Goal: Task Accomplishment & Management: Complete application form

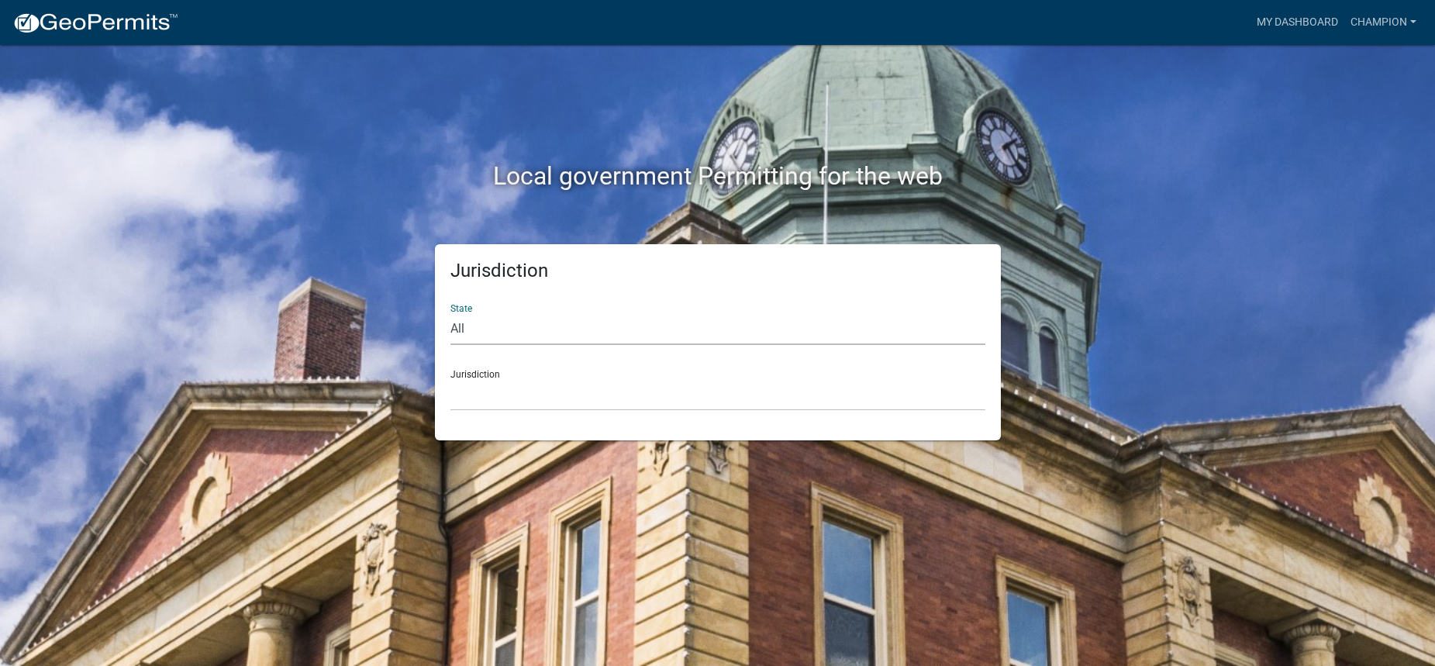
click at [562, 326] on select "All Colorado Georgia Indiana Iowa Kansas Minnesota Ohio South Carolina Wisconsin" at bounding box center [717, 329] width 535 height 32
click at [560, 303] on div "State All Colorado Georgia Indiana Iowa Kansas Minnesota Ohio South Carolina Wi…" at bounding box center [717, 317] width 535 height 53
click at [551, 374] on div "Jurisdiction Custer County, Colorado Carroll County, Georgia Cook County, Georg…" at bounding box center [717, 383] width 535 height 53
click at [538, 329] on select "All Colorado Georgia Indiana Iowa Kansas Minnesota Ohio South Carolina Wisconsin" at bounding box center [717, 329] width 535 height 32
click at [556, 307] on div "State All Colorado Georgia Indiana Iowa Kansas Minnesota Ohio South Carolina Wi…" at bounding box center [717, 317] width 535 height 53
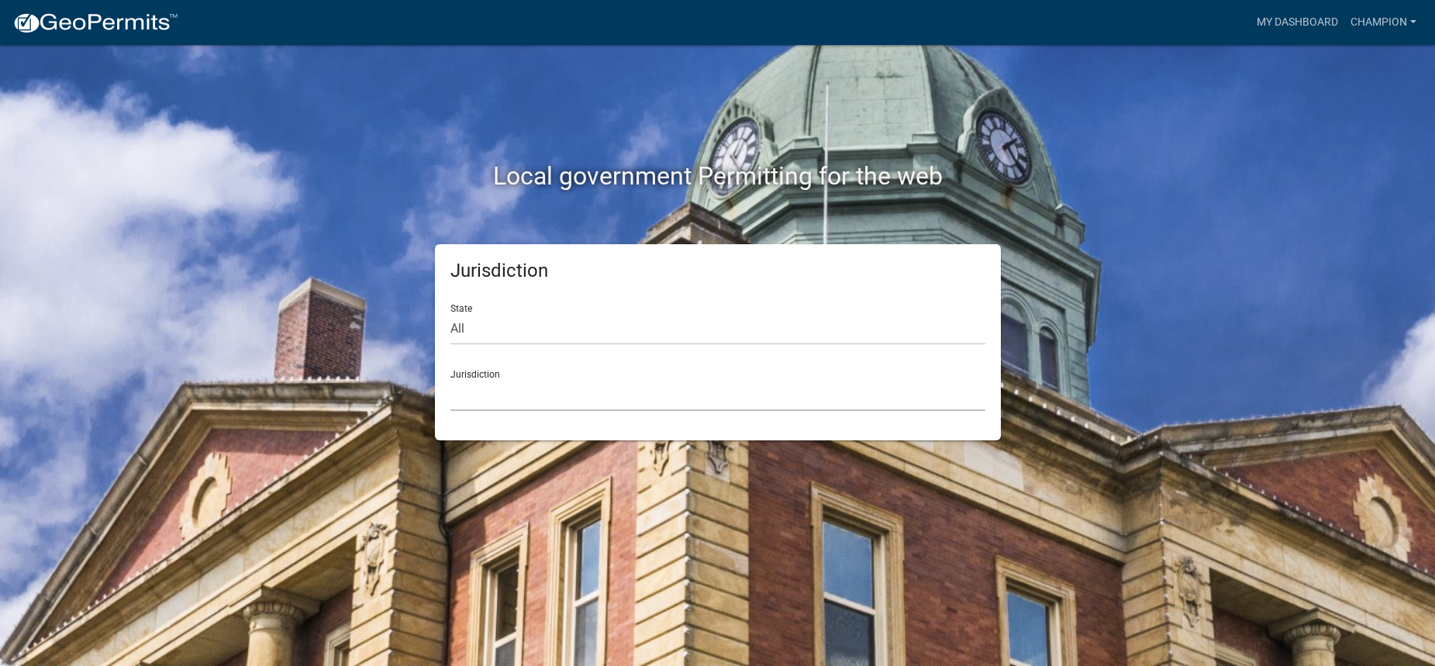
click at [492, 388] on select "Custer County, Colorado Carroll County, Georgia Cook County, Georgia Crawford C…" at bounding box center [717, 395] width 535 height 32
click at [360, 353] on div "Jurisdiction State All Colorado Georgia Indiana Iowa Kansas Minnesota Ohio Sout…" at bounding box center [718, 342] width 884 height 196
click at [495, 336] on select "All Colorado Georgia Indiana Iowa Kansas Minnesota Ohio South Carolina Wisconsin" at bounding box center [717, 329] width 535 height 32
select select "Indiana"
click at [450, 313] on select "All Colorado Georgia Indiana Iowa Kansas Minnesota Ohio South Carolina Wisconsin" at bounding box center [717, 329] width 535 height 32
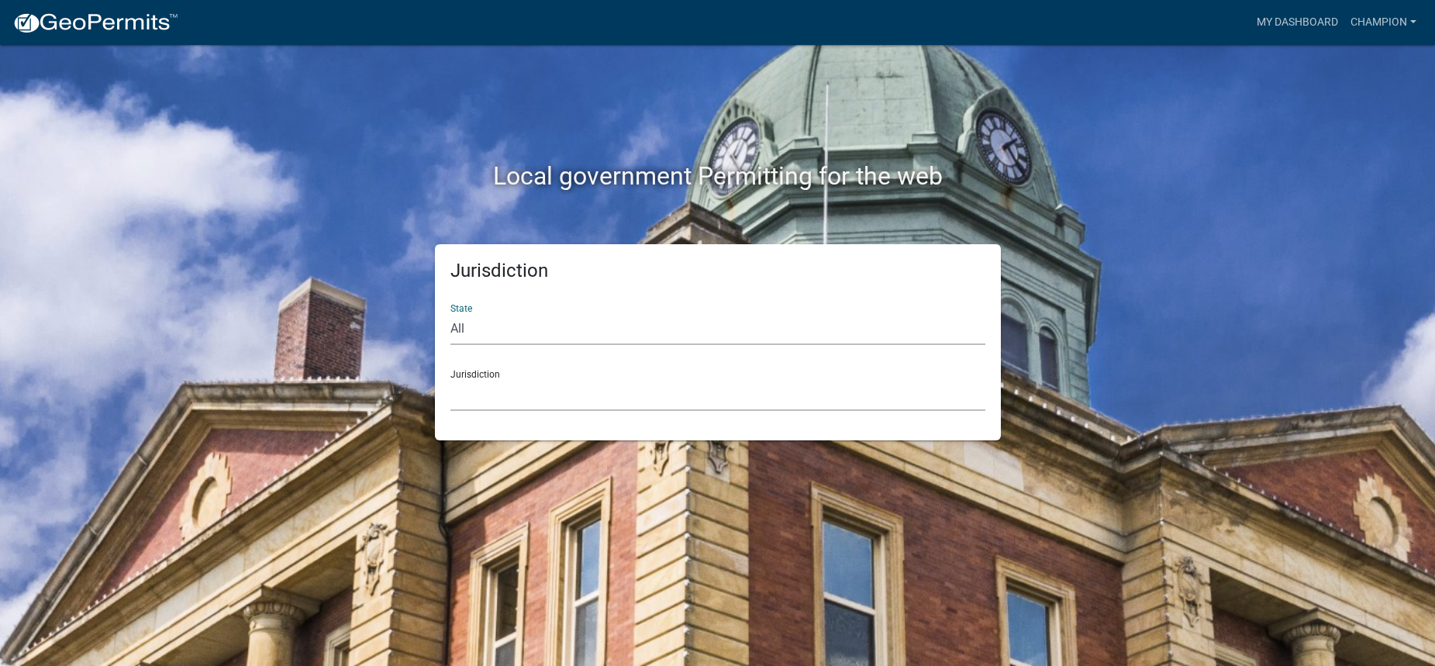
click at [487, 396] on select "City of Charlestown, Indiana City of Jeffersonville, Indiana City of Logansport…" at bounding box center [717, 395] width 535 height 32
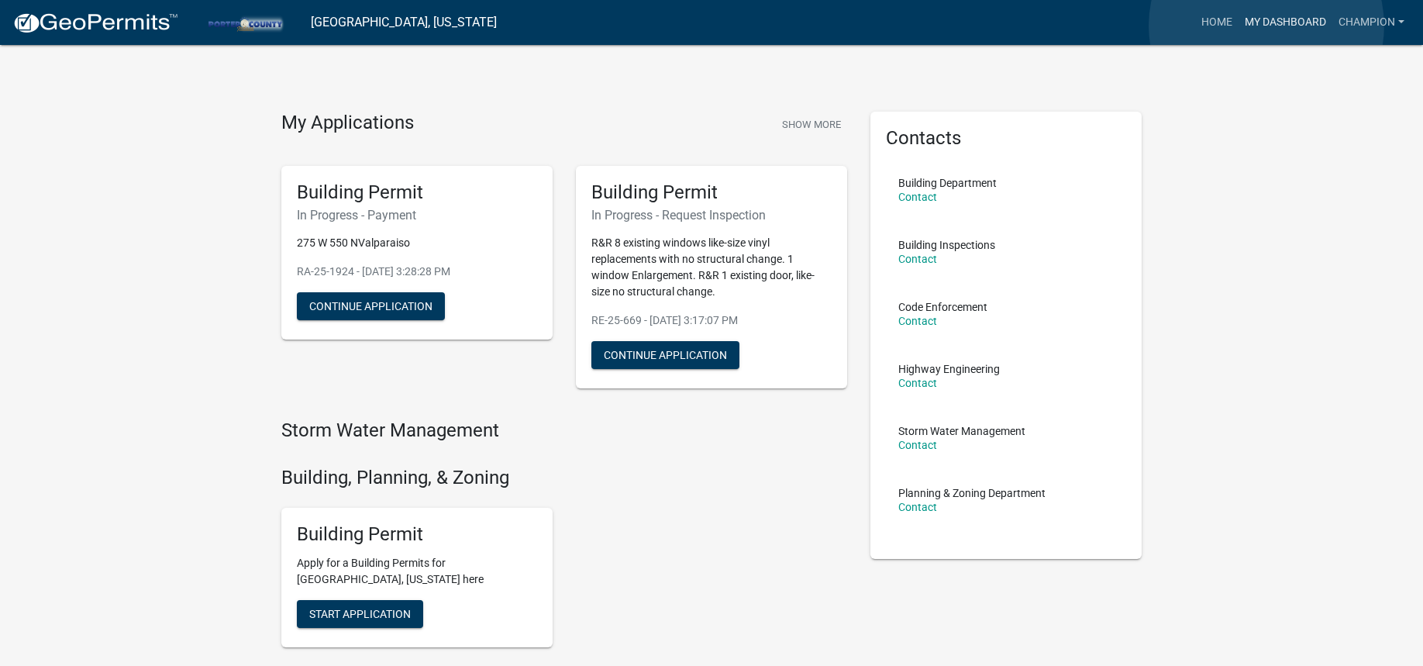
click at [1266, 26] on link "My Dashboard" at bounding box center [1286, 22] width 94 height 29
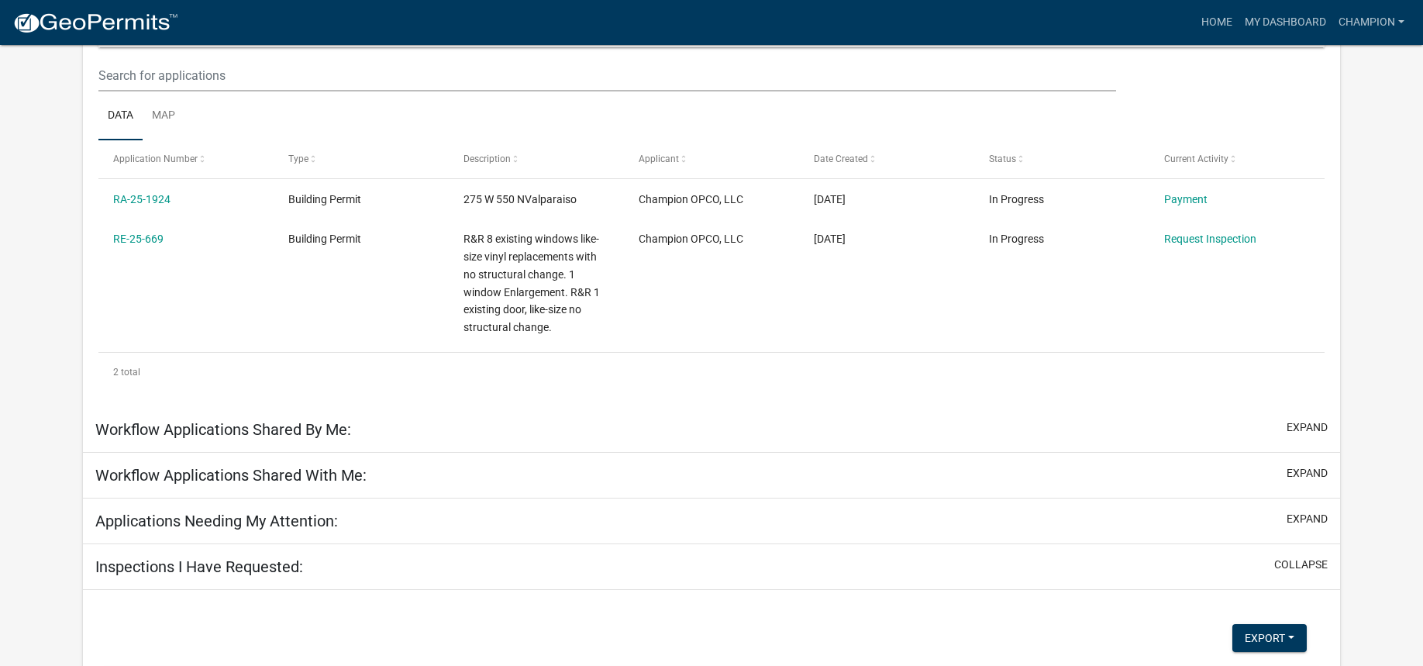
scroll to position [205, 0]
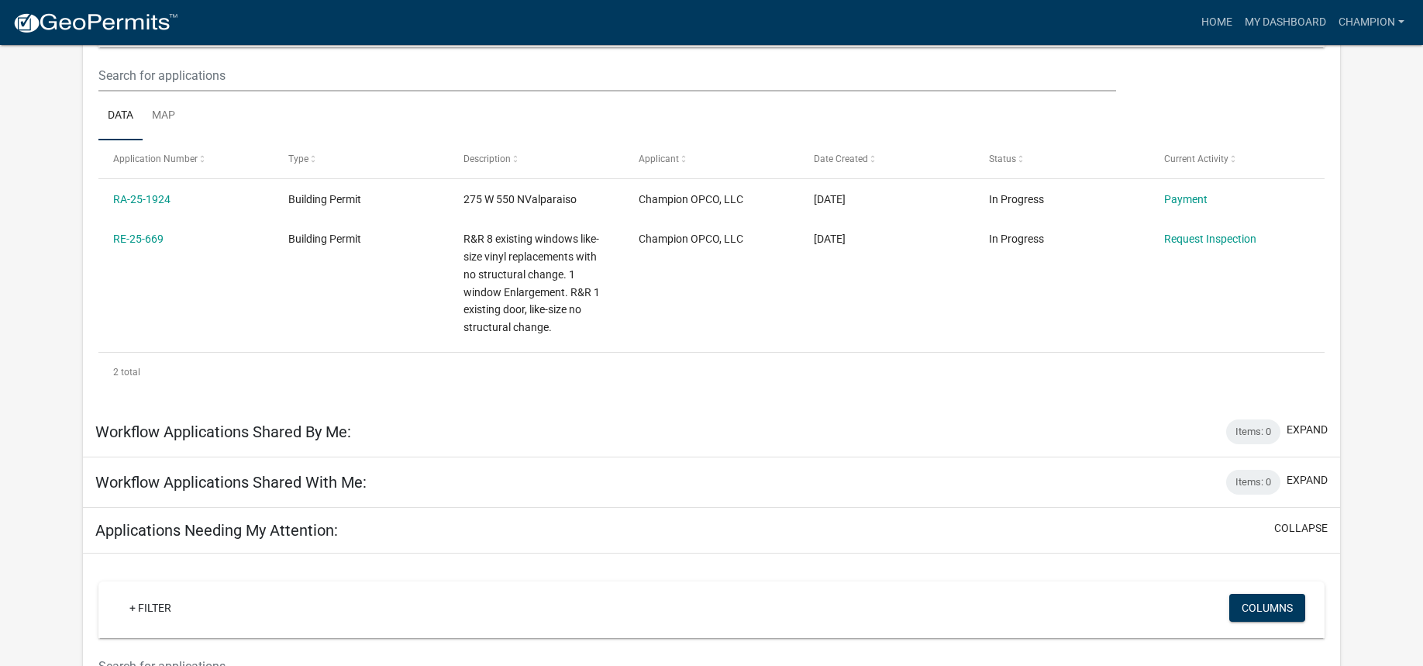
click at [398, 129] on ul "Data Map" at bounding box center [711, 115] width 1226 height 49
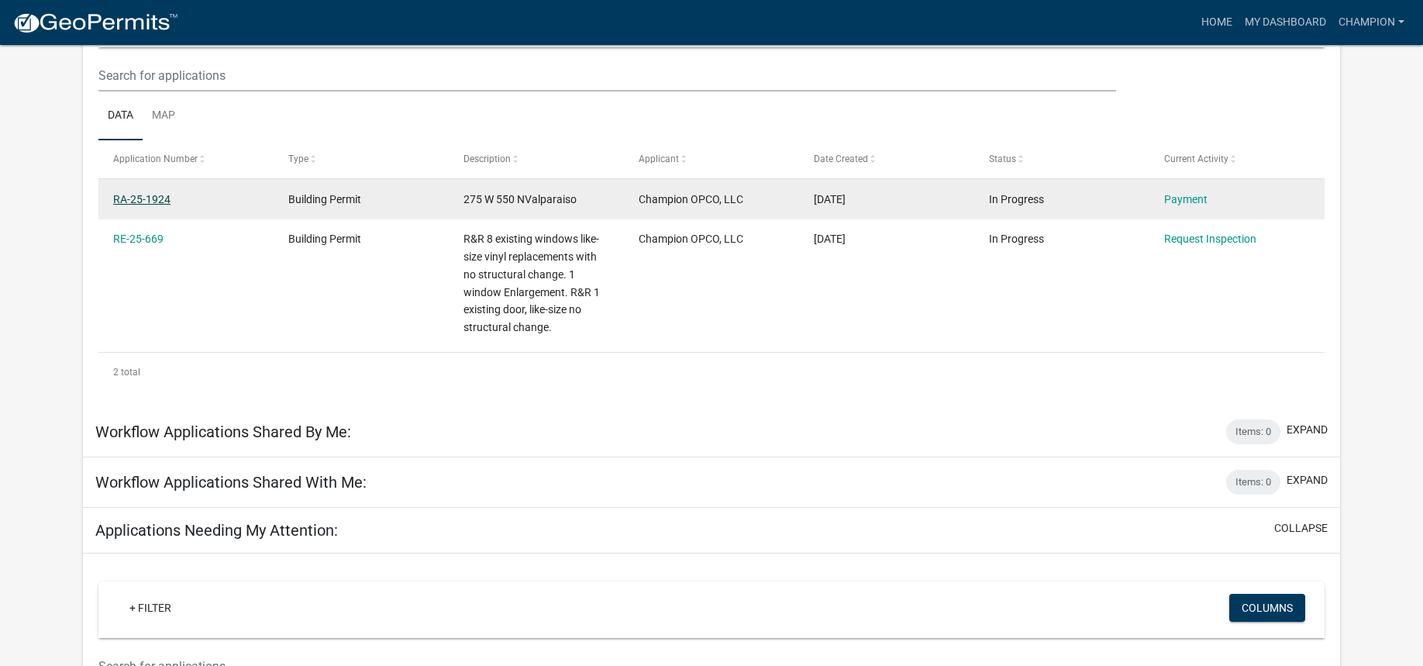
click at [126, 201] on link "RA-25-1924" at bounding box center [141, 199] width 57 height 12
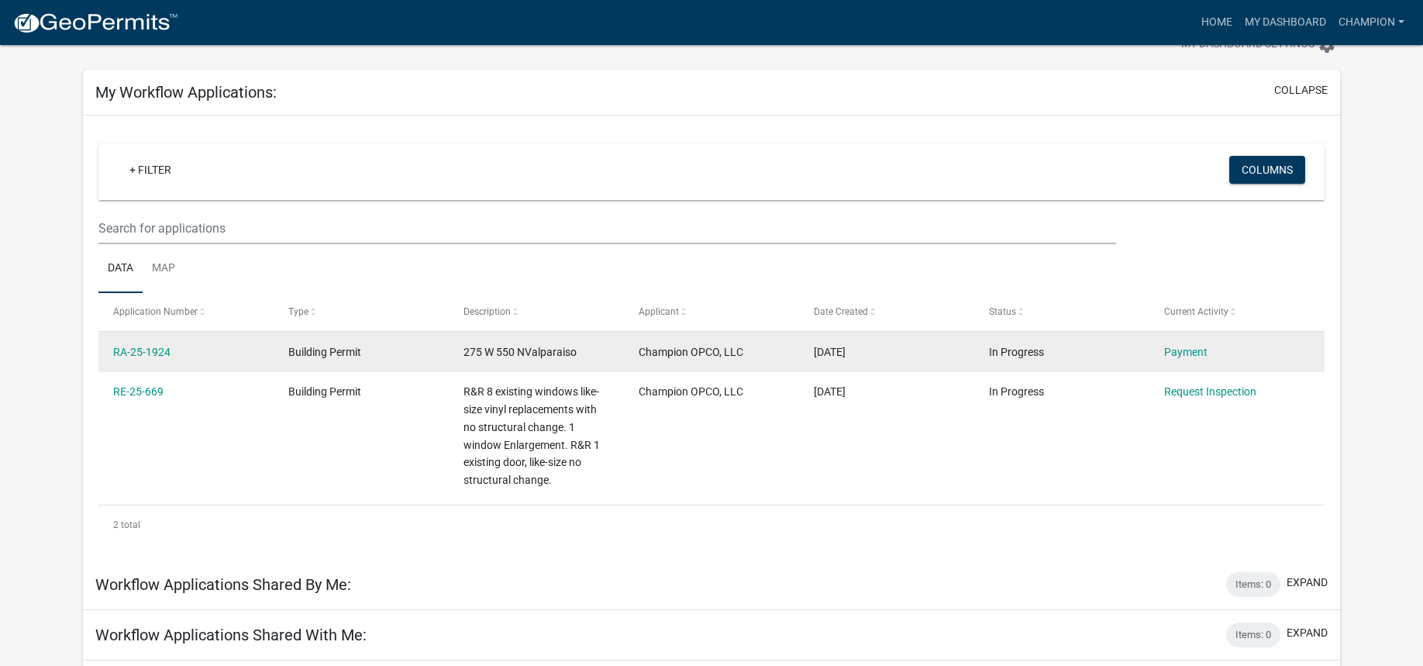
scroll to position [52, 0]
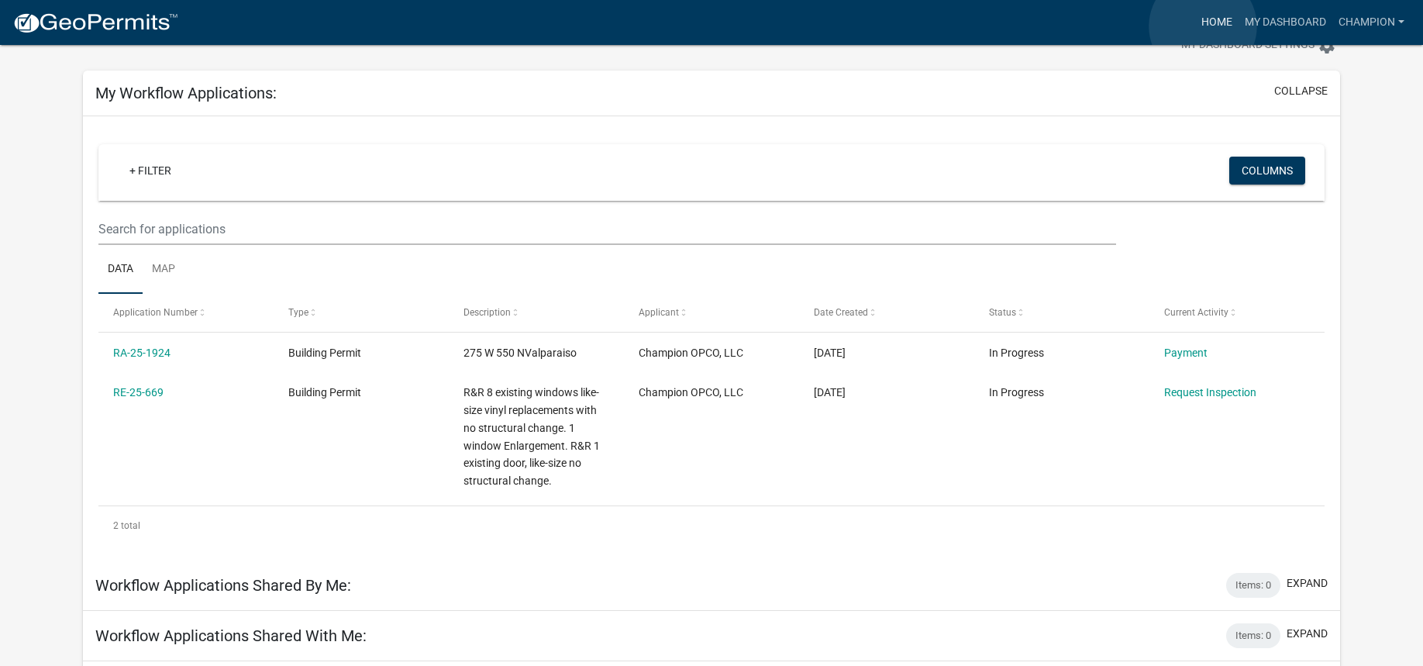
click at [1203, 26] on link "Home" at bounding box center [1216, 22] width 43 height 29
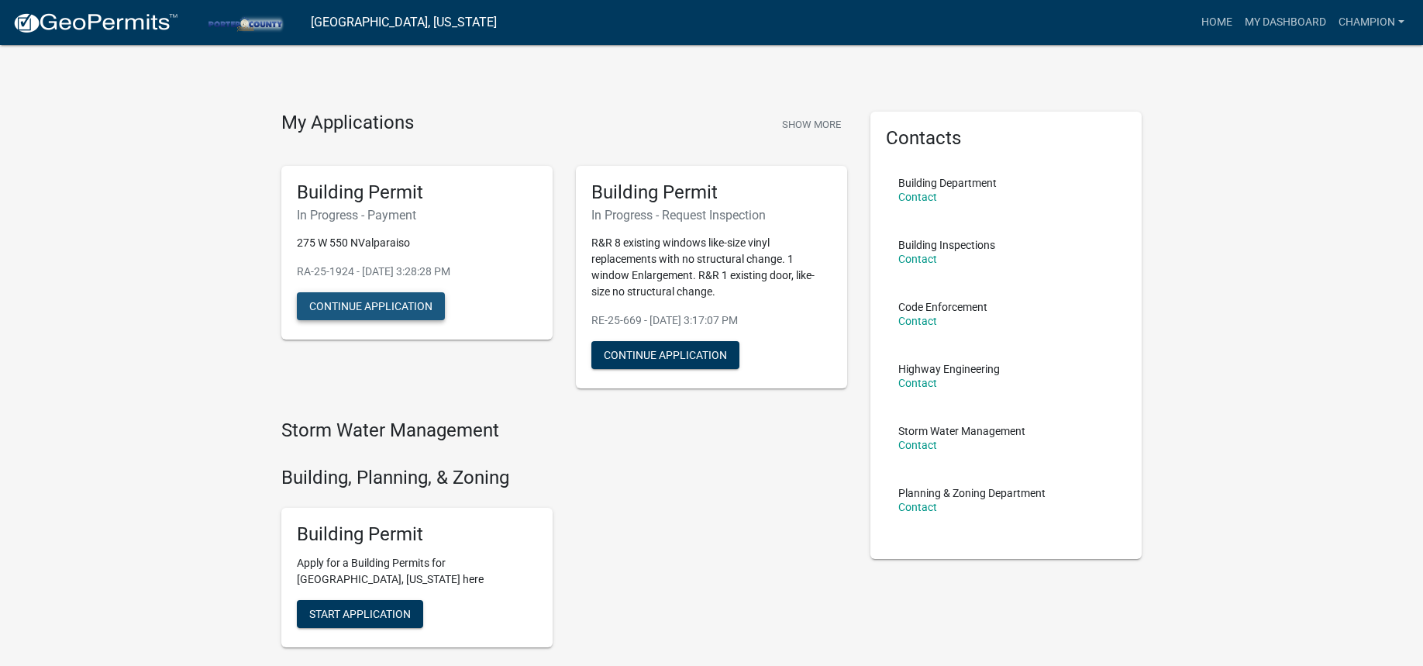
click at [369, 299] on button "Continue Application" at bounding box center [371, 306] width 148 height 28
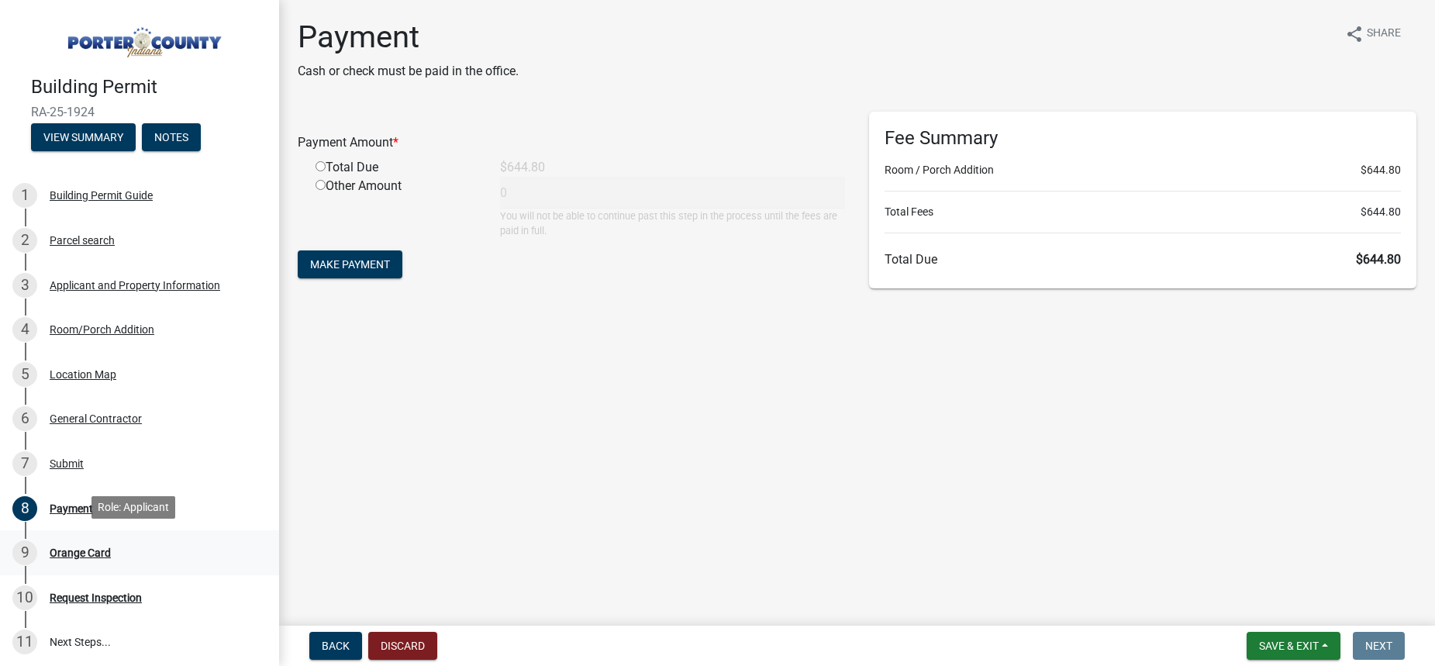
click at [84, 543] on div "9 Orange Card" at bounding box center [133, 552] width 242 height 25
click at [82, 557] on div "9 Orange Card" at bounding box center [133, 552] width 242 height 25
click at [336, 641] on span "Back" at bounding box center [336, 645] width 28 height 12
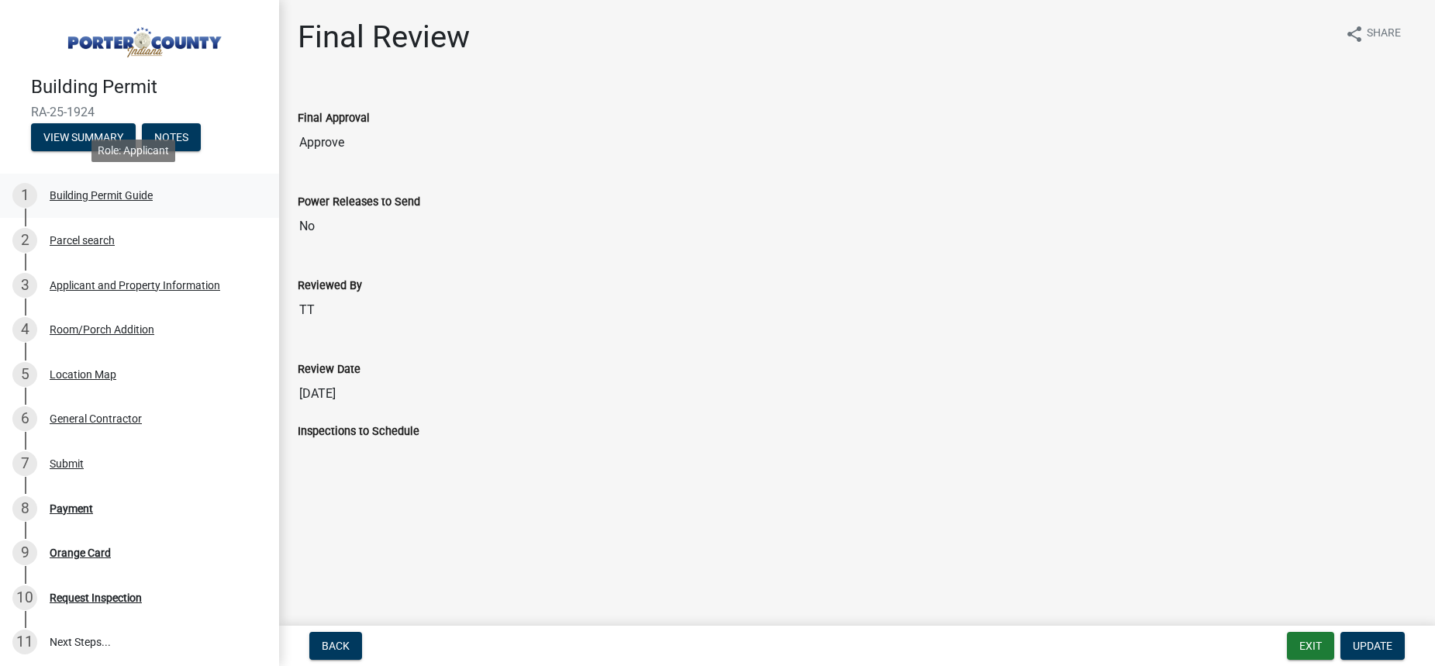
click at [84, 186] on div "1 Building Permit Guide" at bounding box center [133, 195] width 242 height 25
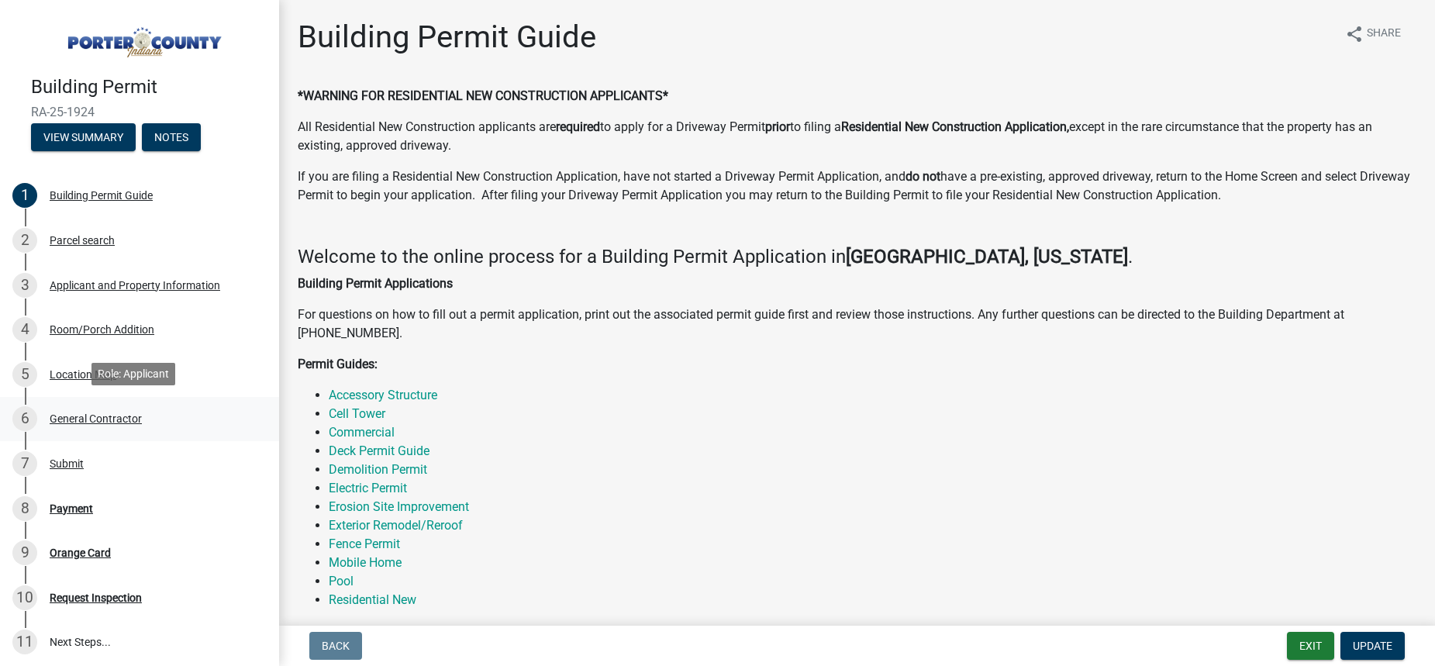
click at [84, 408] on div "6 General Contractor" at bounding box center [133, 418] width 242 height 25
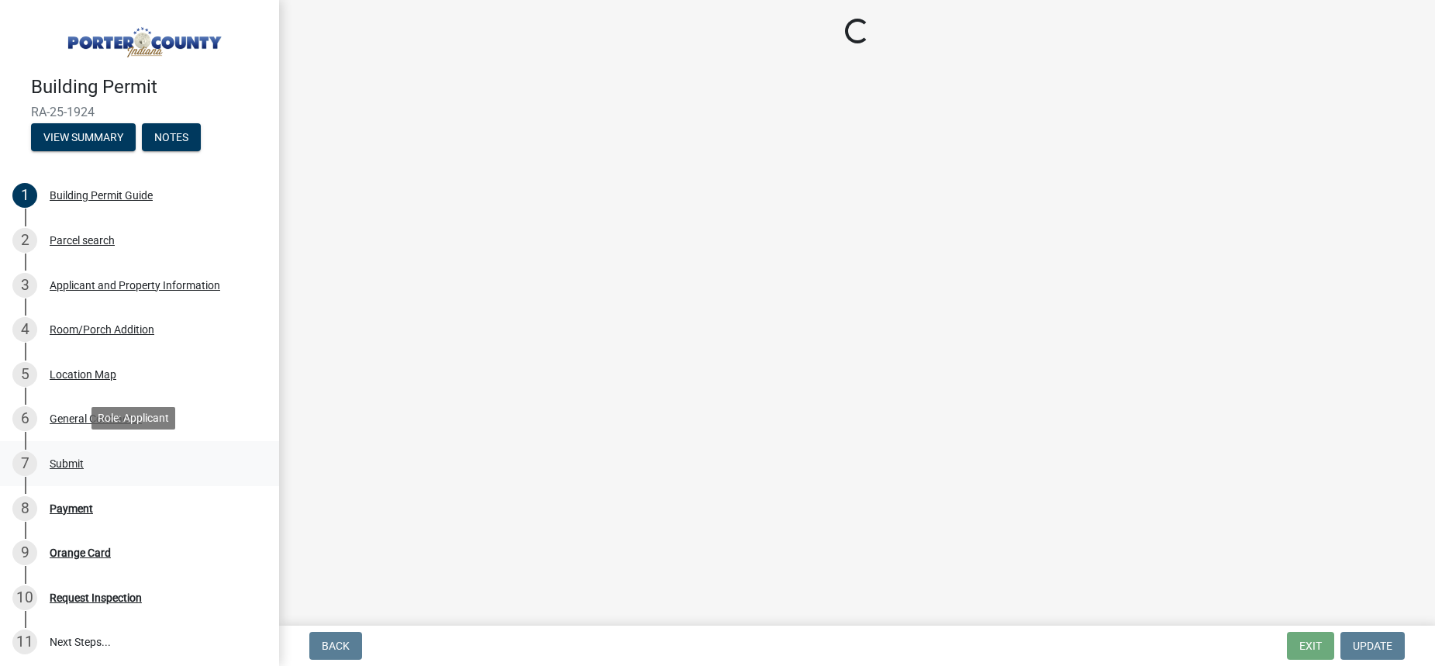
click at [57, 460] on div "Submit" at bounding box center [67, 463] width 34 height 11
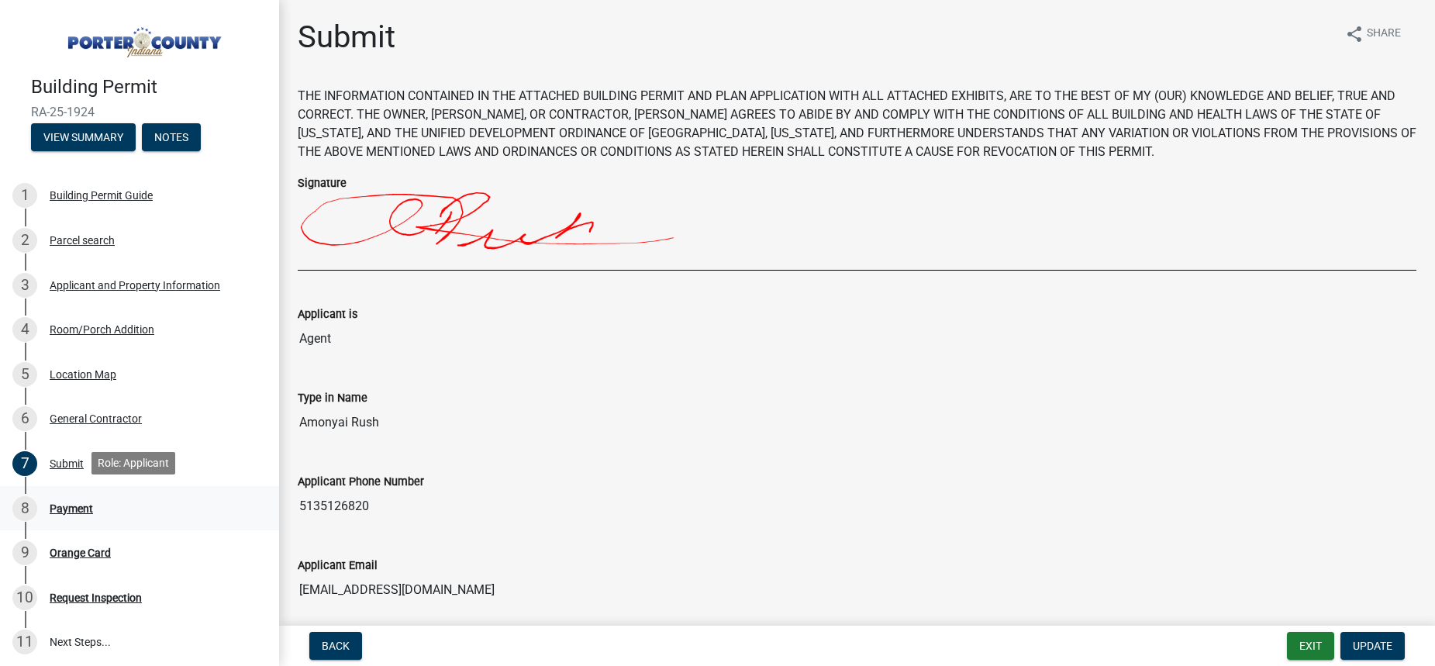
click at [73, 511] on div "Payment" at bounding box center [71, 508] width 43 height 11
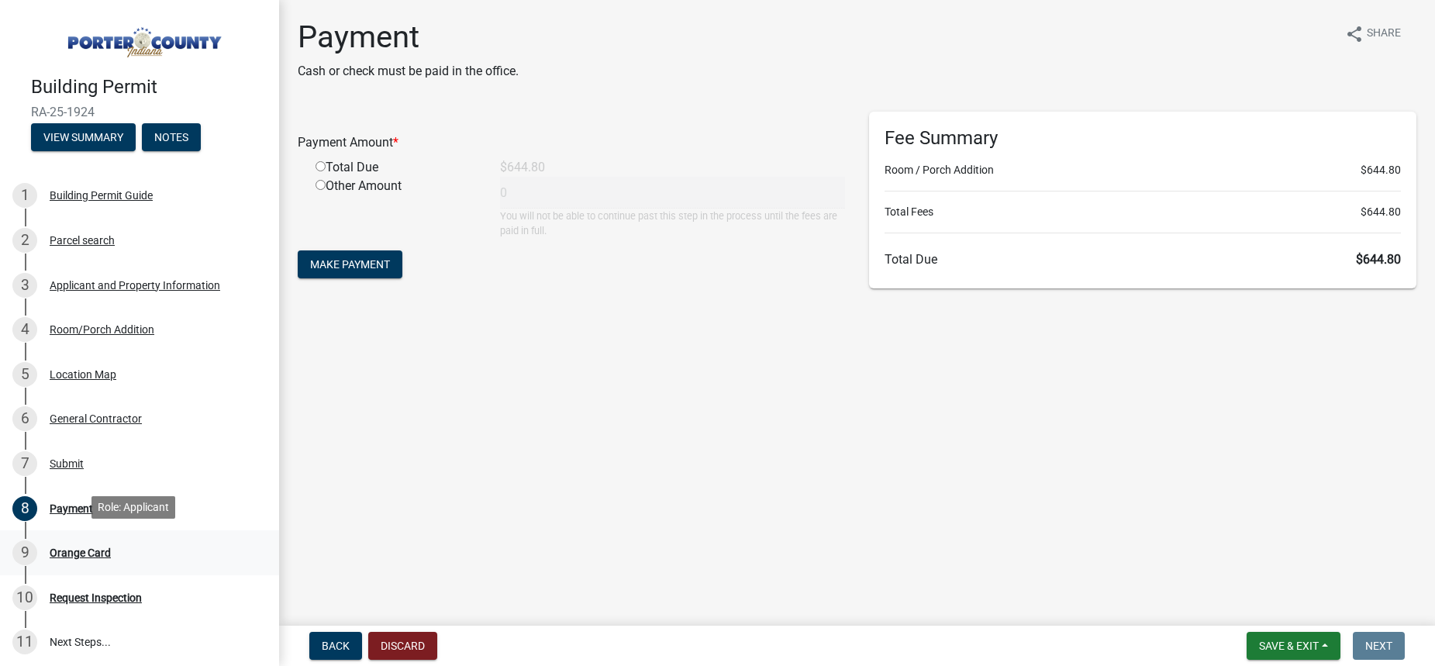
click at [83, 556] on div "9 Orange Card" at bounding box center [133, 552] width 242 height 25
click at [80, 594] on div "Request Inspection" at bounding box center [96, 597] width 92 height 11
click at [69, 552] on div "Orange Card" at bounding box center [80, 552] width 61 height 11
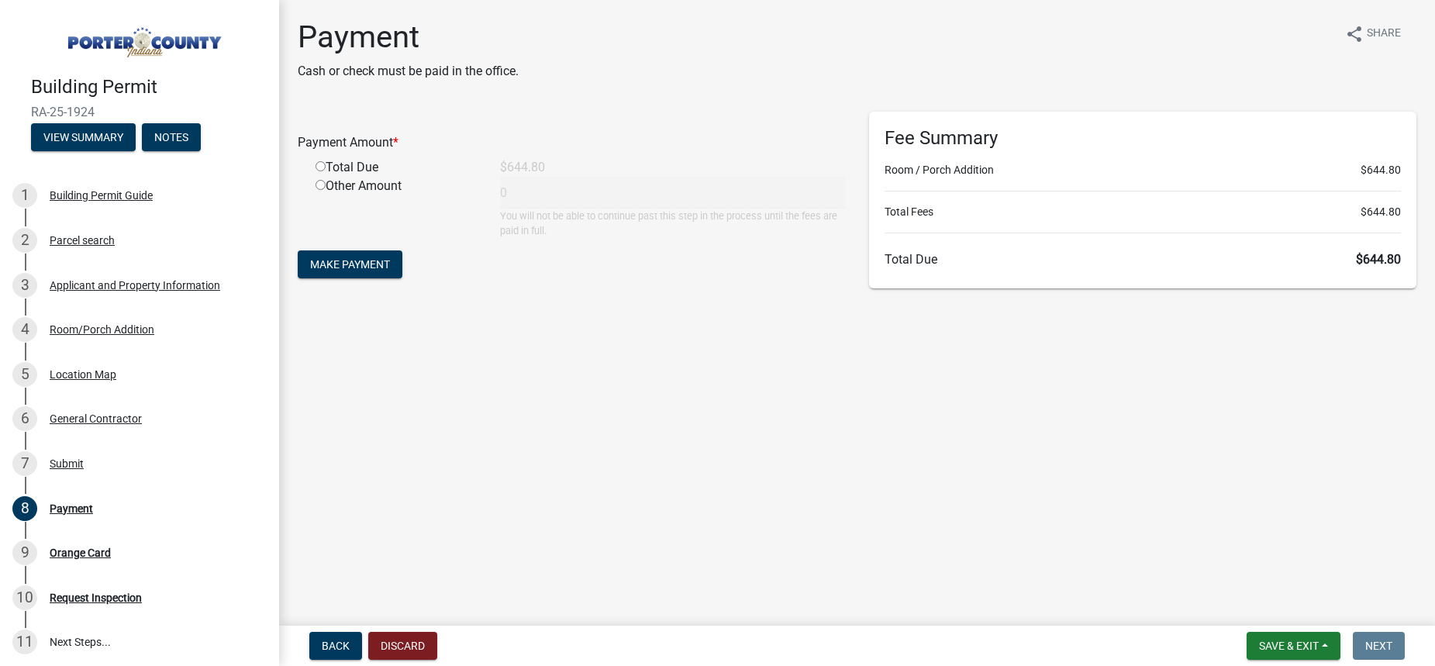
click at [68, 108] on span "RA-25-1924" at bounding box center [139, 112] width 217 height 15
click at [195, 106] on span "RA-25-1924" at bounding box center [139, 112] width 217 height 15
click at [334, 115] on div "Payment Amount * Total Due $644.80 Other Amount 0 You will not be able to conti…" at bounding box center [572, 175] width 548 height 126
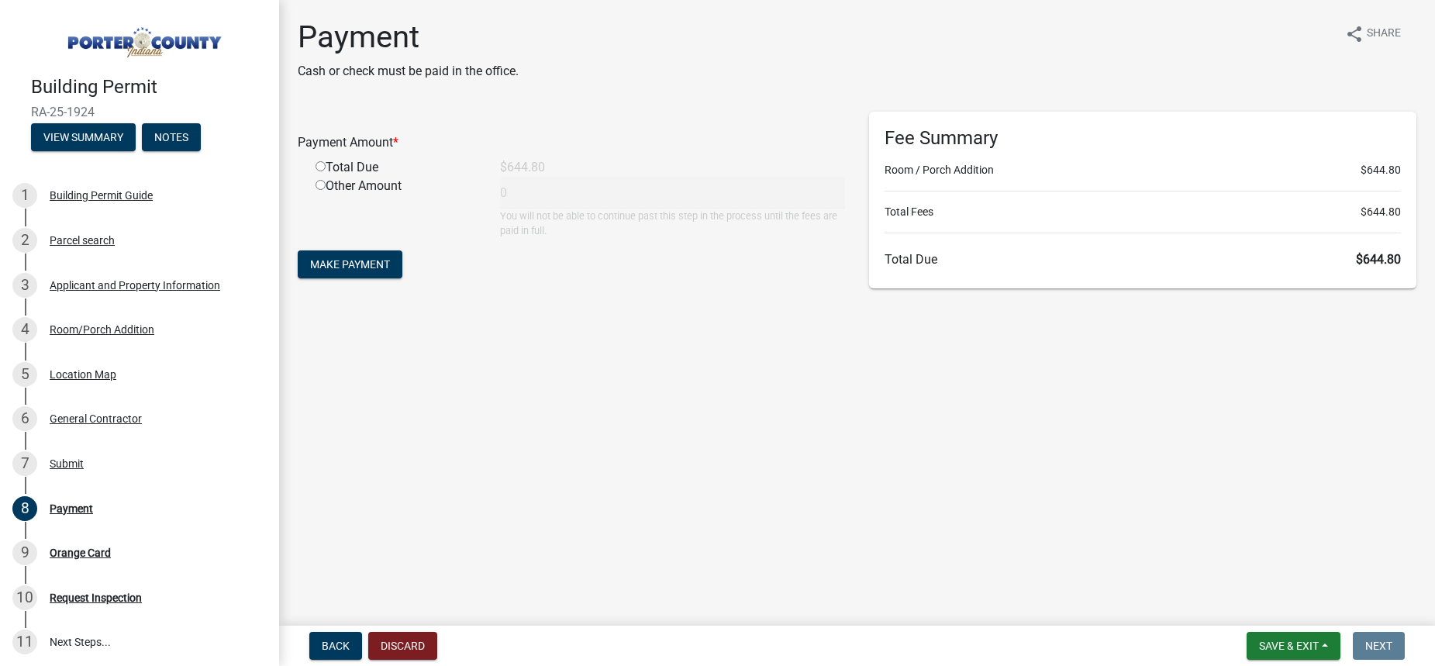
click at [424, 70] on p "Cash or check must be paid in the office." at bounding box center [408, 71] width 221 height 19
click at [577, 88] on div "Payment Cash or check must be paid in the office. share Share" at bounding box center [857, 56] width 1118 height 74
click at [449, 147] on div "Payment Amount *" at bounding box center [571, 142] width 571 height 19
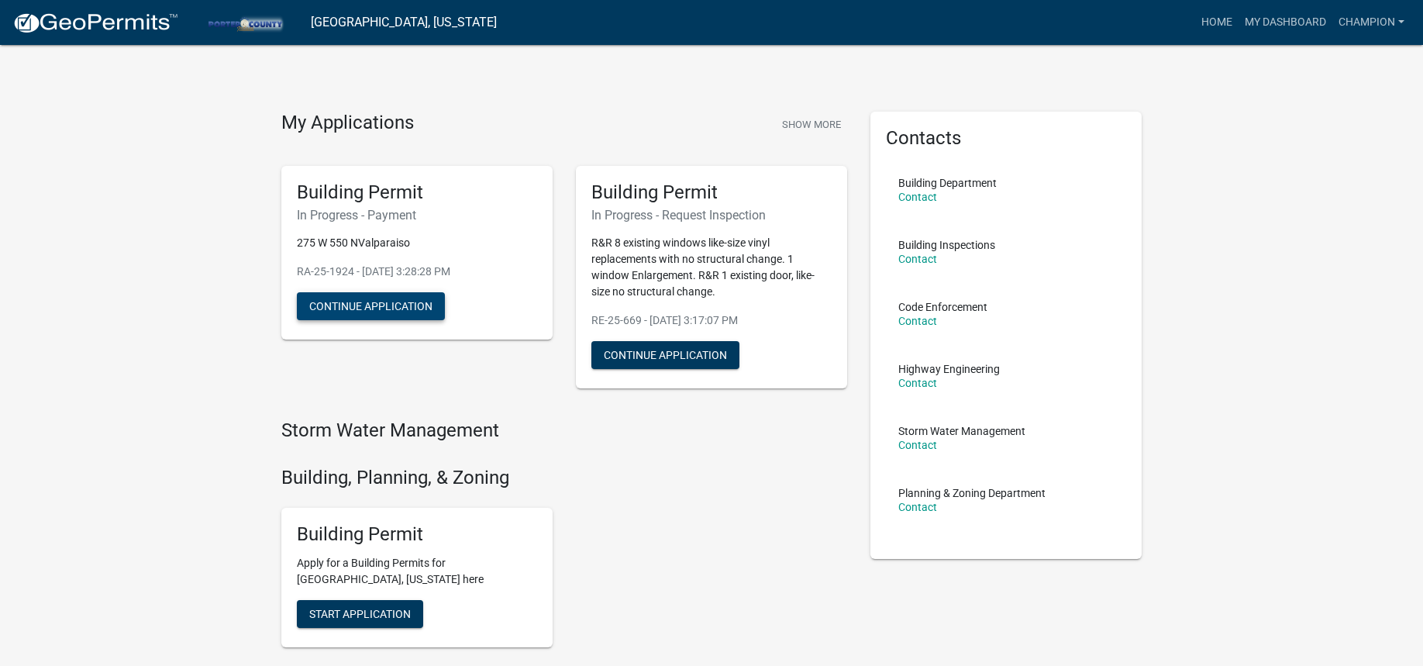
click at [387, 304] on button "Continue Application" at bounding box center [371, 306] width 148 height 28
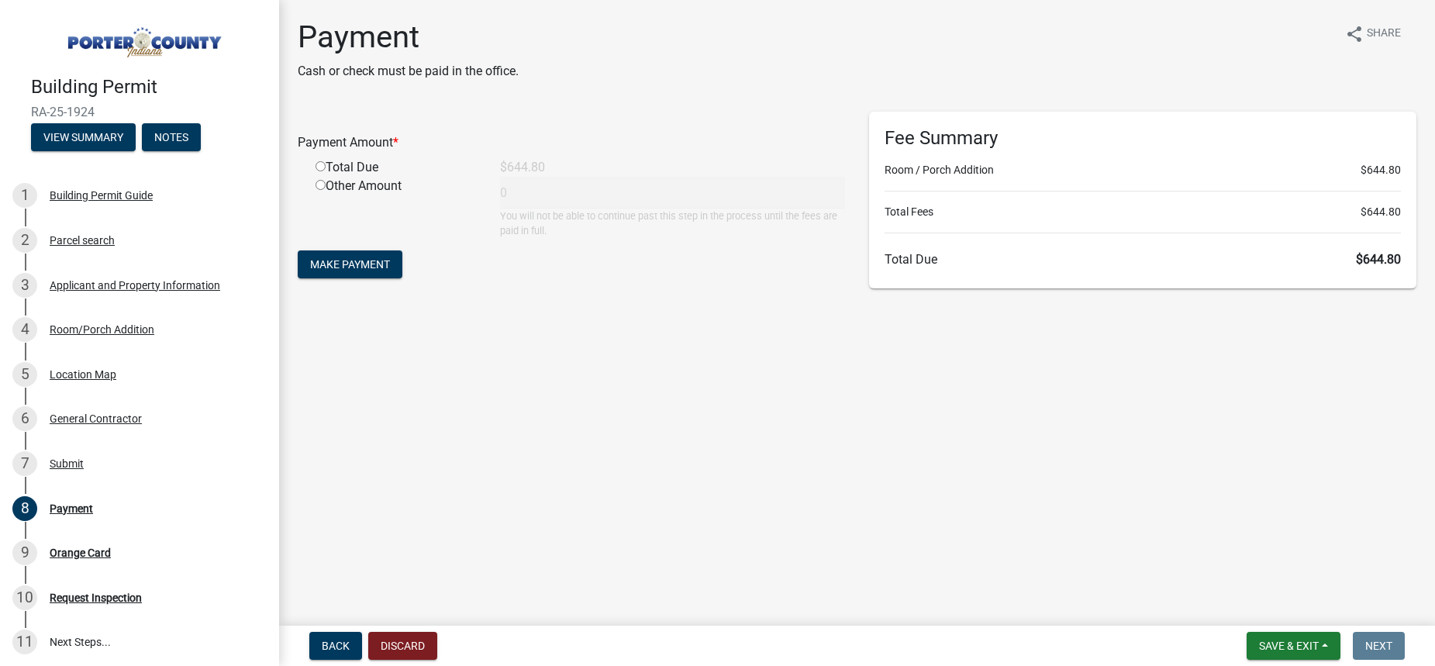
click at [379, 215] on div "Other Amount" at bounding box center [396, 207] width 184 height 61
click at [401, 105] on div "Payment Cash or check must be paid in the office. share Share Payment Amount * …" at bounding box center [857, 164] width 1142 height 291
click at [672, 119] on div "Payment Amount * Total Due $644.80 Other Amount 0 You will not be able to conti…" at bounding box center [572, 175] width 548 height 126
click at [356, 125] on div "Payment Amount * Total Due $644.80 Other Amount 0 You will not be able to conti…" at bounding box center [572, 175] width 548 height 126
click at [317, 168] on input "radio" at bounding box center [320, 166] width 10 height 10
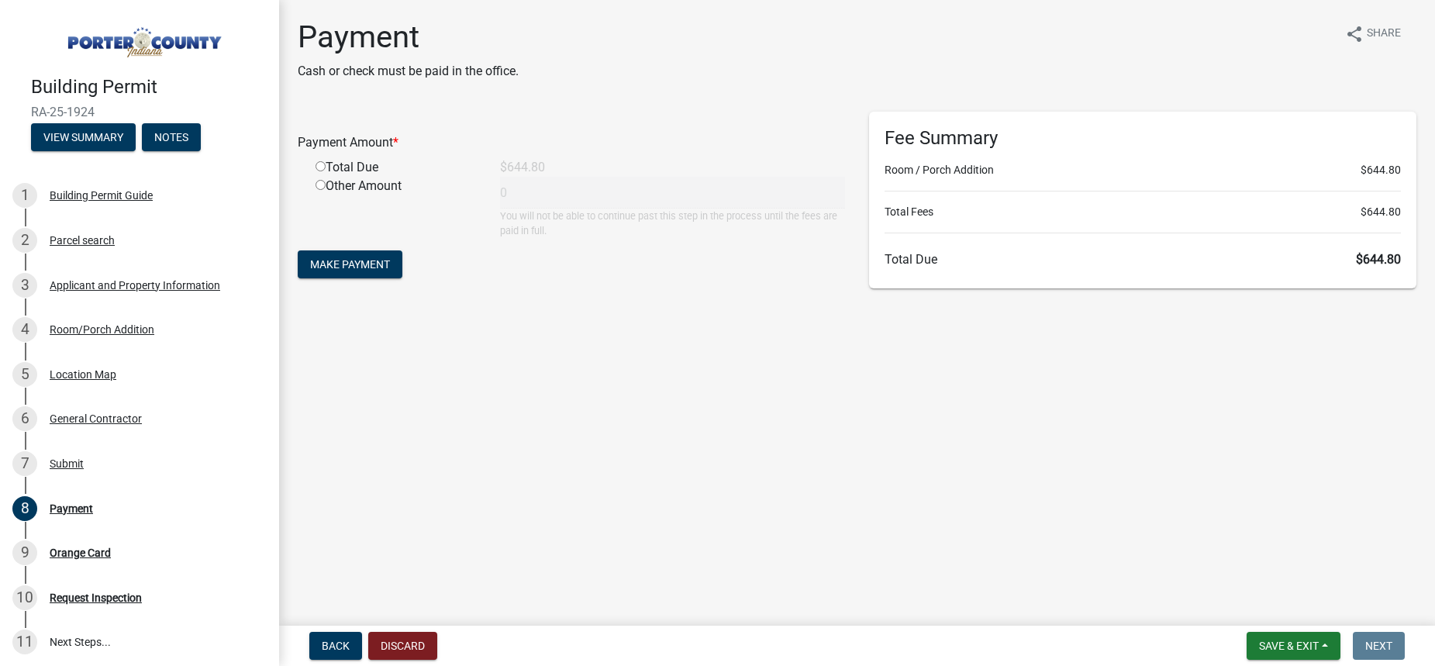
radio input "true"
type input "644.8"
click at [381, 270] on span "Make Payment" at bounding box center [350, 264] width 80 height 12
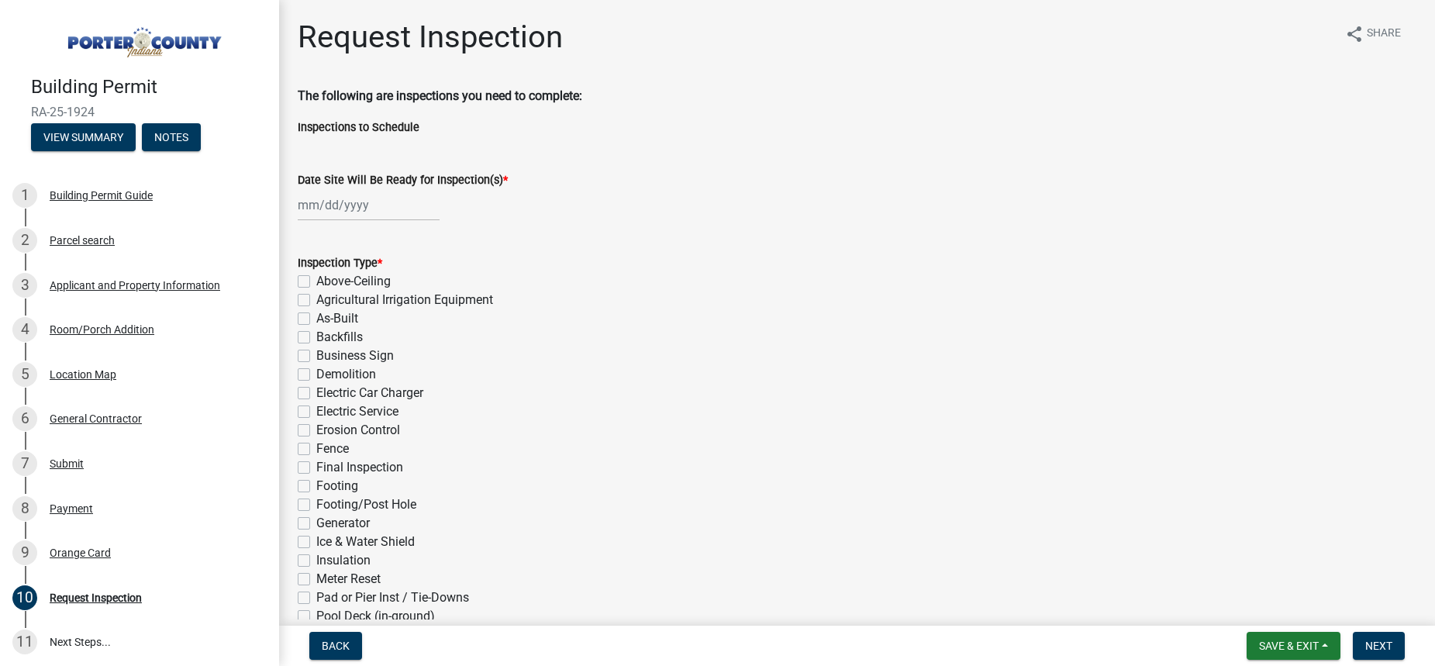
click at [570, 234] on wm-data-entity-input "Date Site Will Be Ready for Inspection(s) *" at bounding box center [857, 192] width 1118 height 86
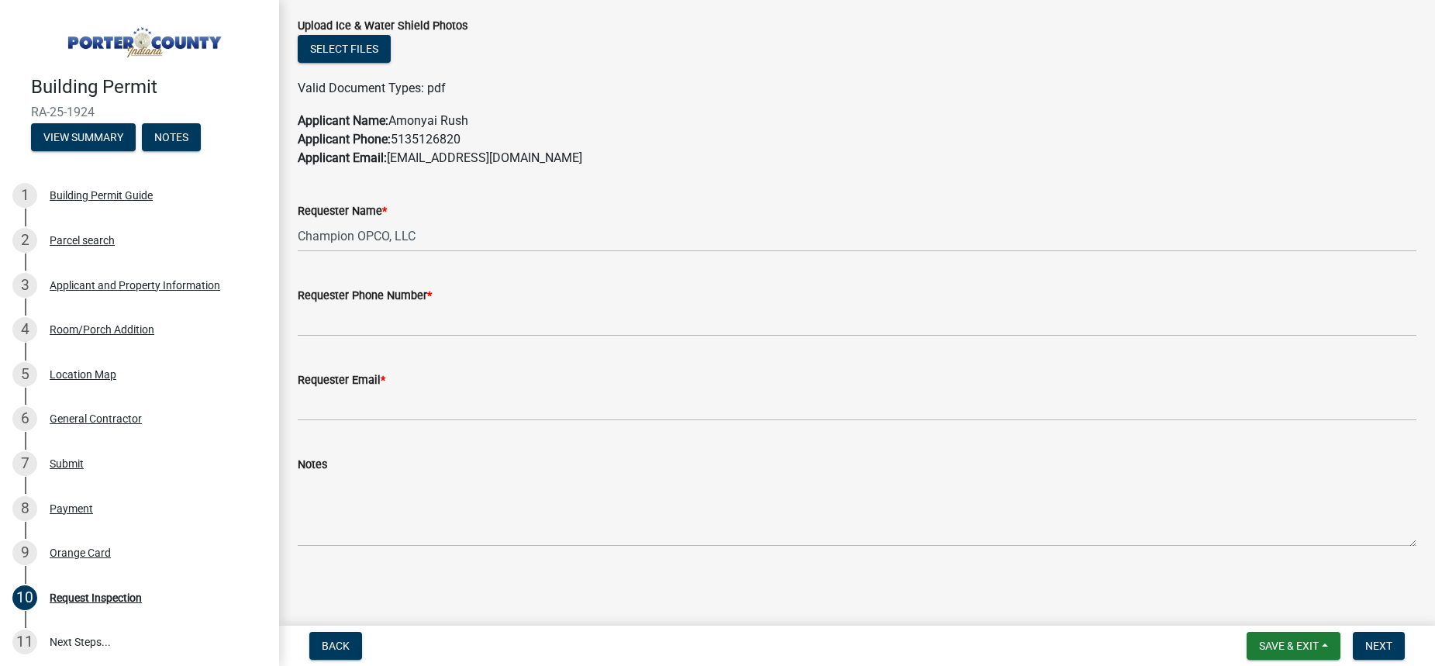
scroll to position [763, 0]
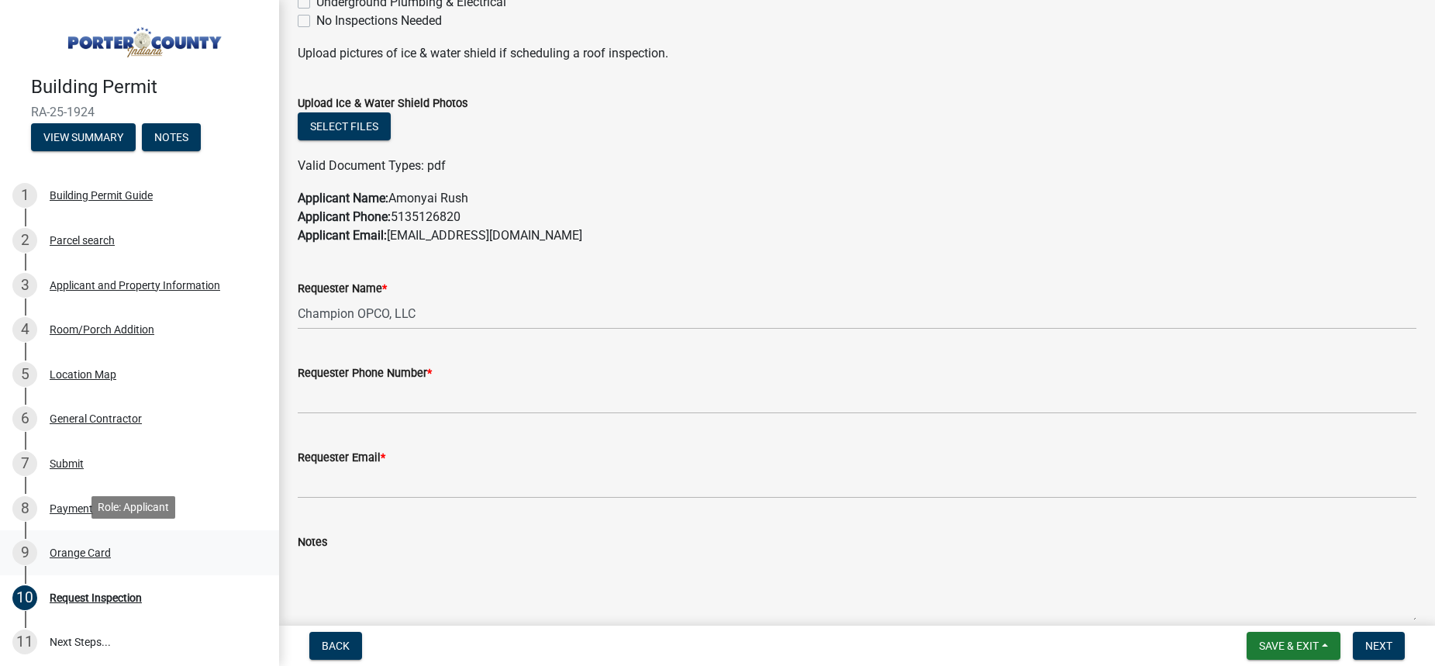
click at [91, 549] on div "Orange Card" at bounding box center [80, 552] width 61 height 11
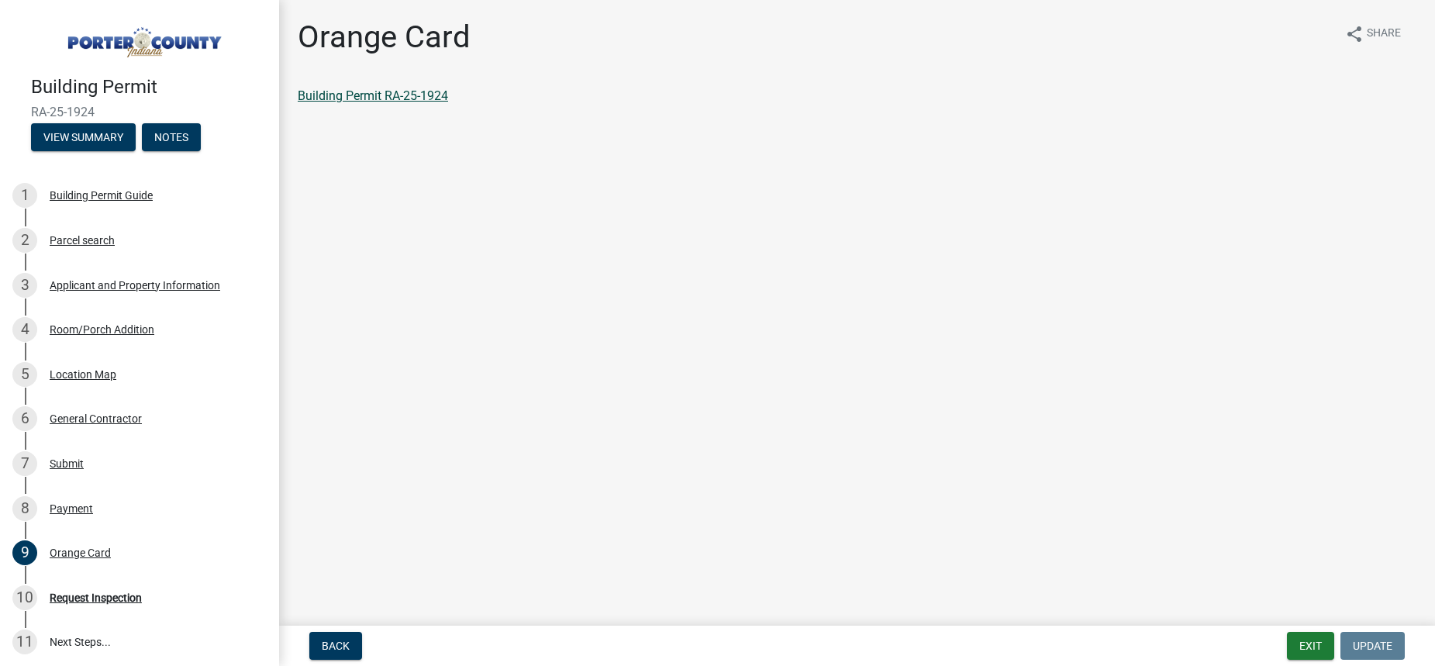
click at [390, 93] on link "Building Permit RA-25-1924" at bounding box center [373, 95] width 150 height 15
